Goal: Information Seeking & Learning: Learn about a topic

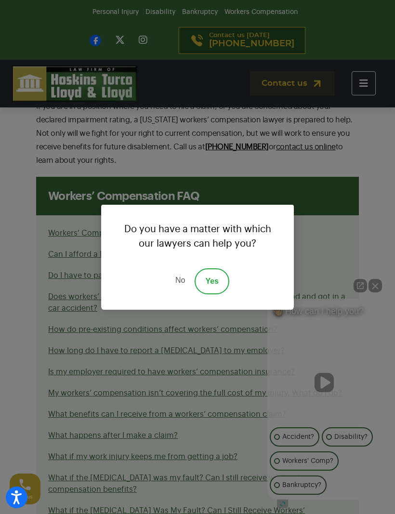
scroll to position [1702, 0]
click at [187, 293] on link "No" at bounding box center [180, 281] width 29 height 26
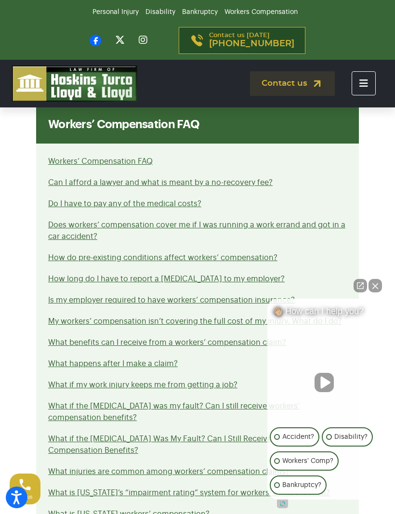
scroll to position [1791, 0]
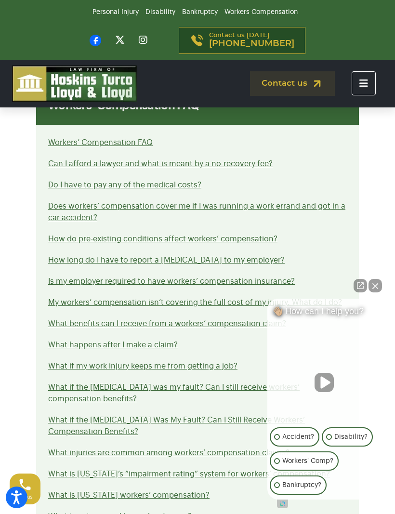
click at [200, 362] on link "What if my work injury keeps me from getting a job?" at bounding box center [142, 366] width 189 height 8
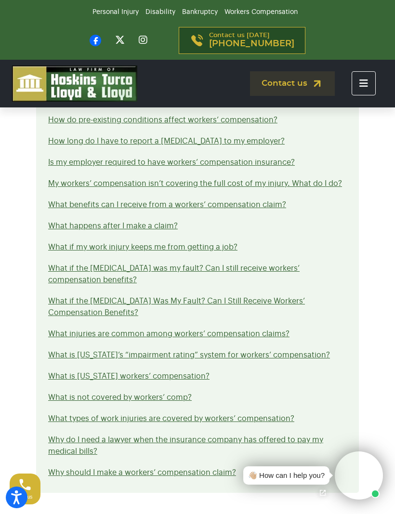
scroll to position [2058, 0]
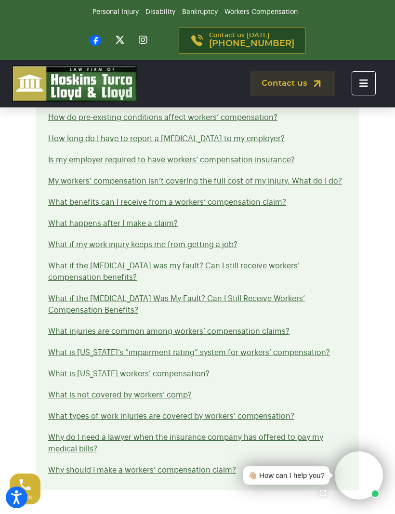
click at [160, 391] on link "What is not covered by workers’ comp?" at bounding box center [120, 395] width 144 height 8
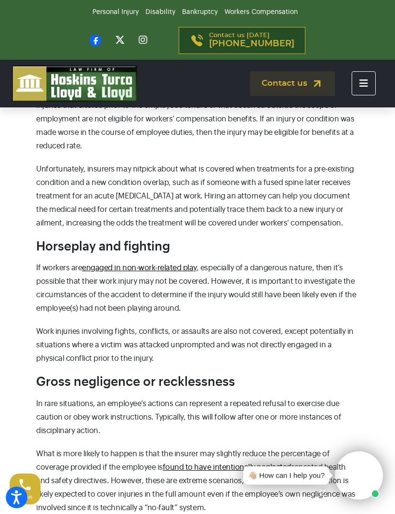
scroll to position [1730, 0]
